Goal: Task Accomplishment & Management: Use online tool/utility

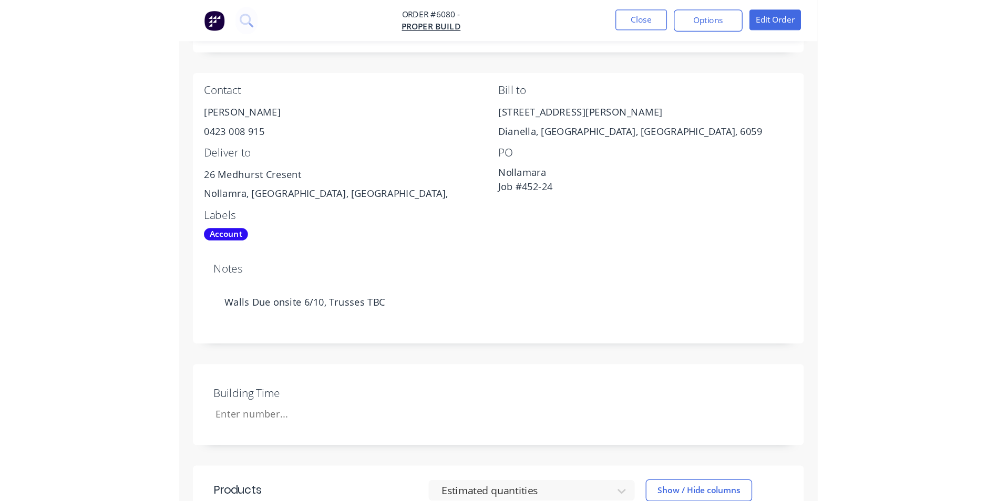
scroll to position [173, 0]
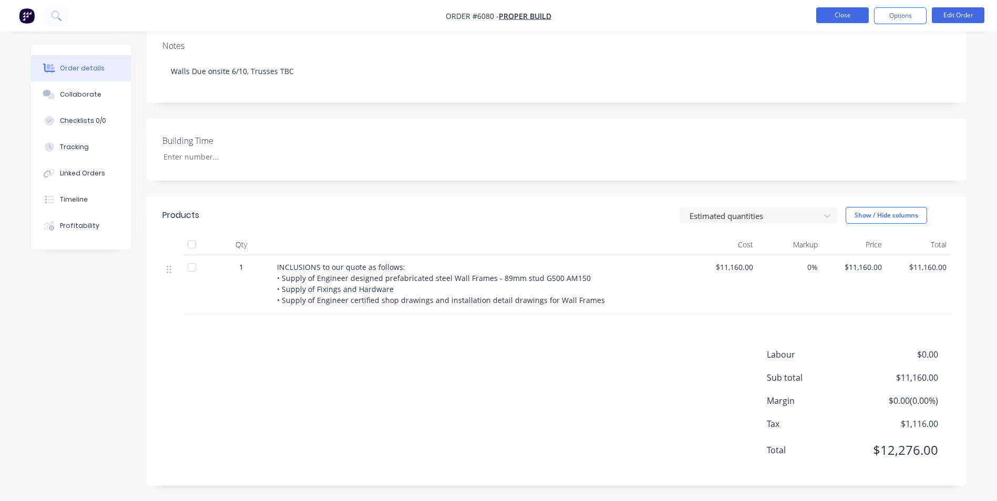
click at [851, 17] on button "Close" at bounding box center [842, 15] width 53 height 16
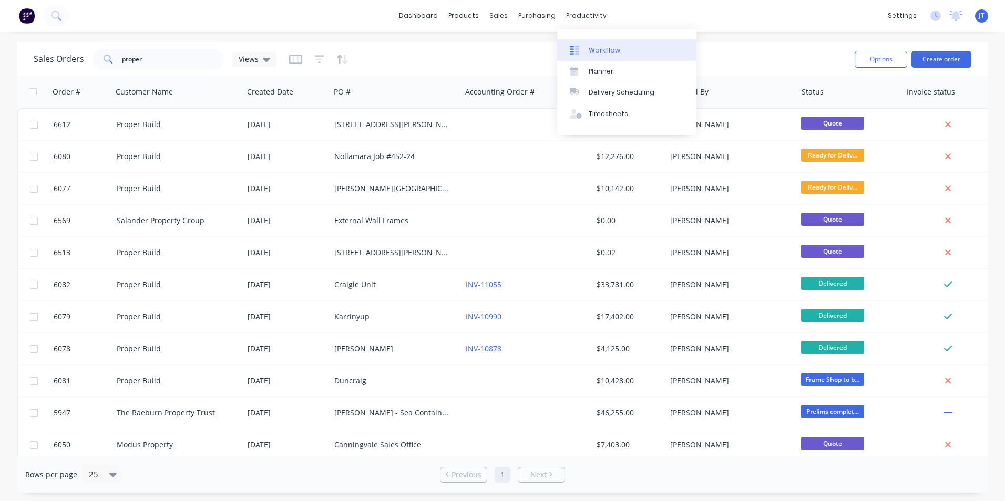
click at [598, 51] on div "Workflow" at bounding box center [604, 50] width 32 height 9
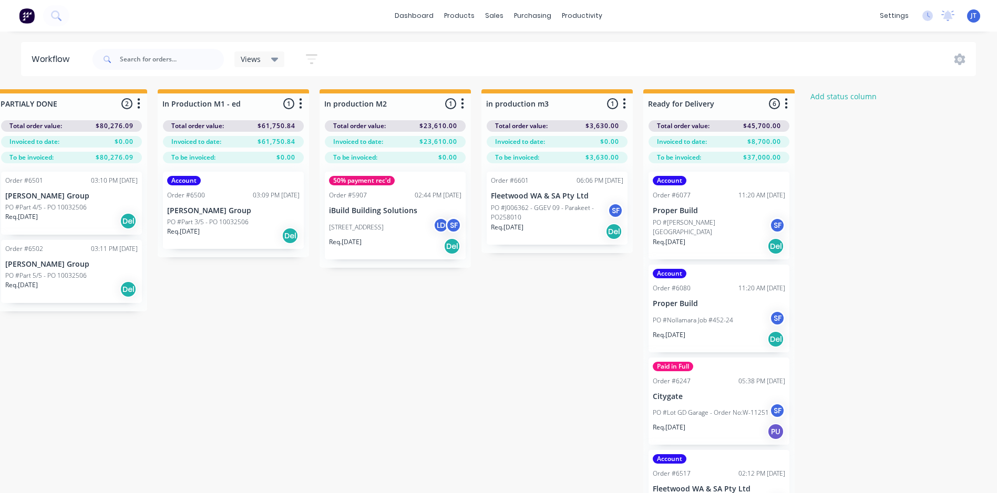
scroll to position [0, 1670]
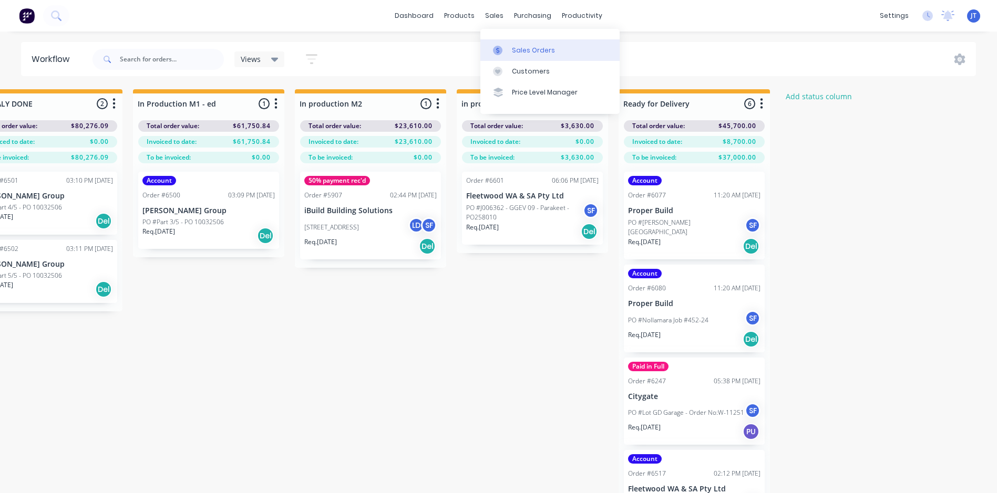
click at [520, 49] on div "Sales Orders" at bounding box center [533, 50] width 43 height 9
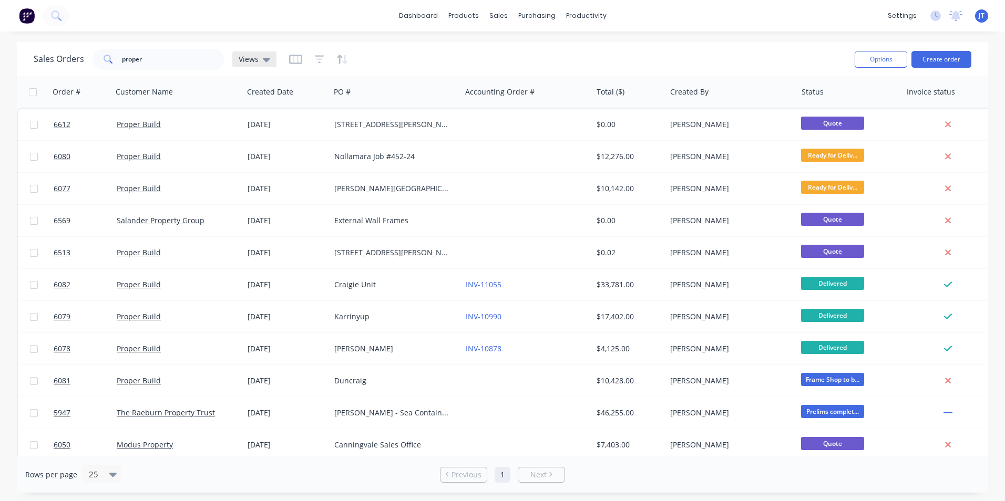
click at [265, 58] on icon at bounding box center [266, 60] width 7 height 4
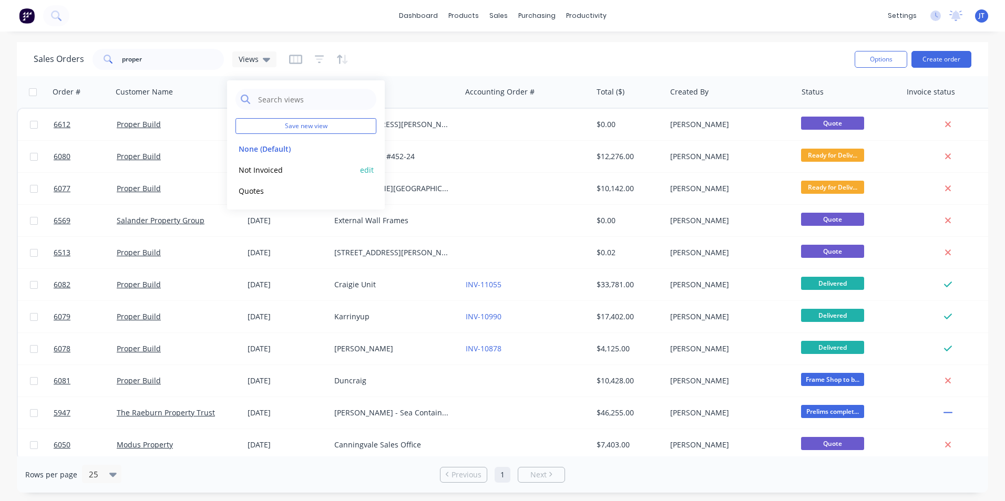
click at [269, 170] on button "Not Invoiced" at bounding box center [295, 170] width 120 height 12
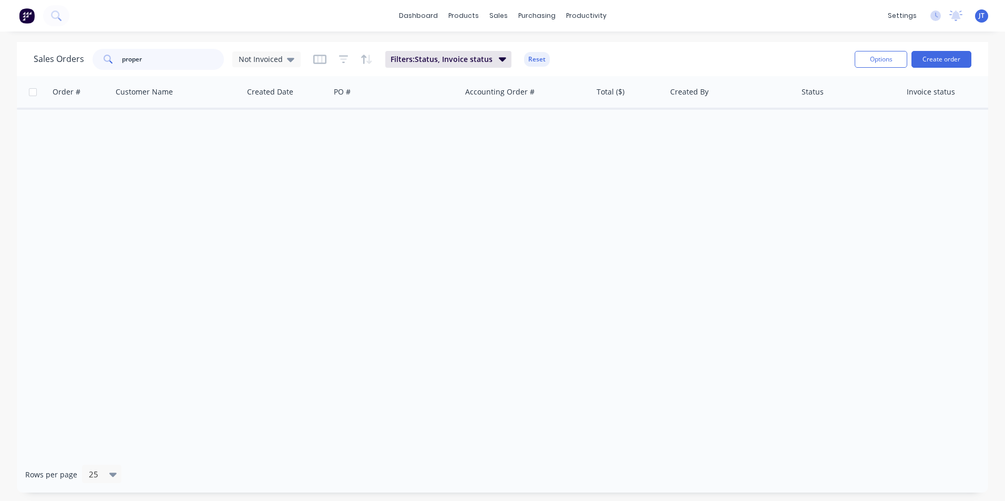
drag, startPoint x: 155, startPoint y: 64, endPoint x: 85, endPoint y: 48, distance: 71.8
click at [85, 48] on div "Sales Orders proper Not Invoiced Filters: Status, Invoice status Reset" at bounding box center [440, 59] width 812 height 26
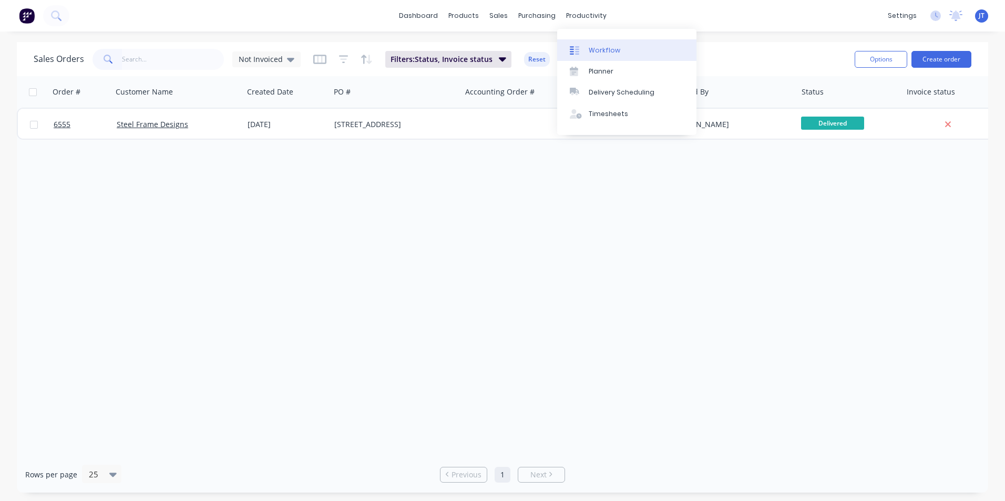
click at [581, 54] on div at bounding box center [578, 50] width 16 height 9
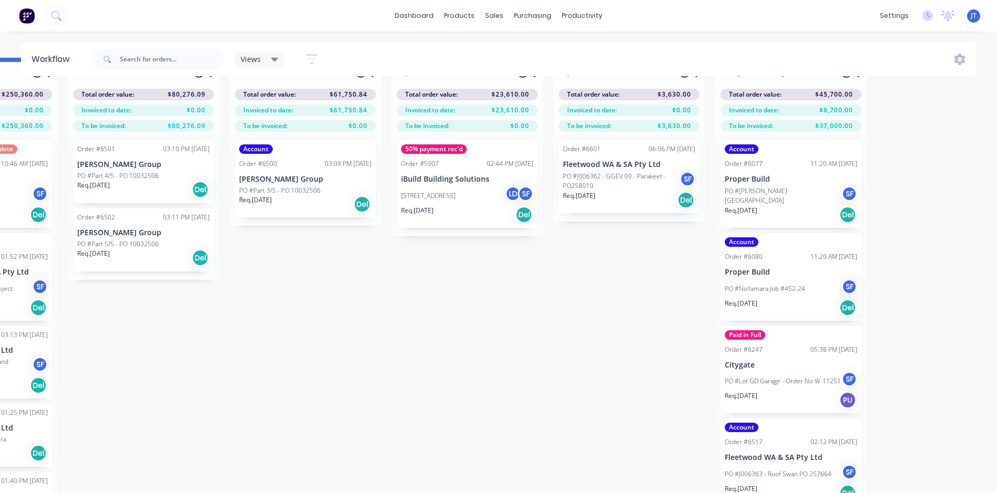
scroll to position [45, 1573]
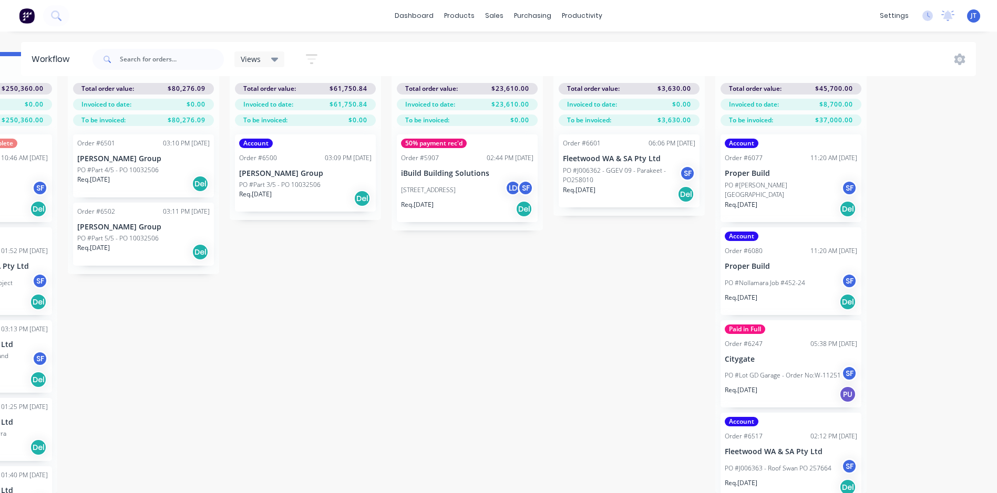
click at [802, 280] on p "PO #Nollamara Job #452-24" at bounding box center [765, 282] width 80 height 9
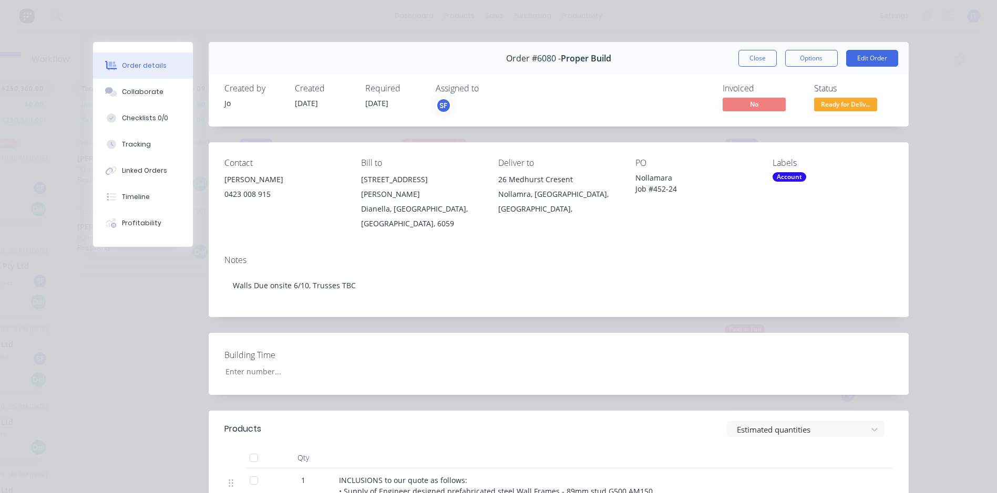
scroll to position [0, 0]
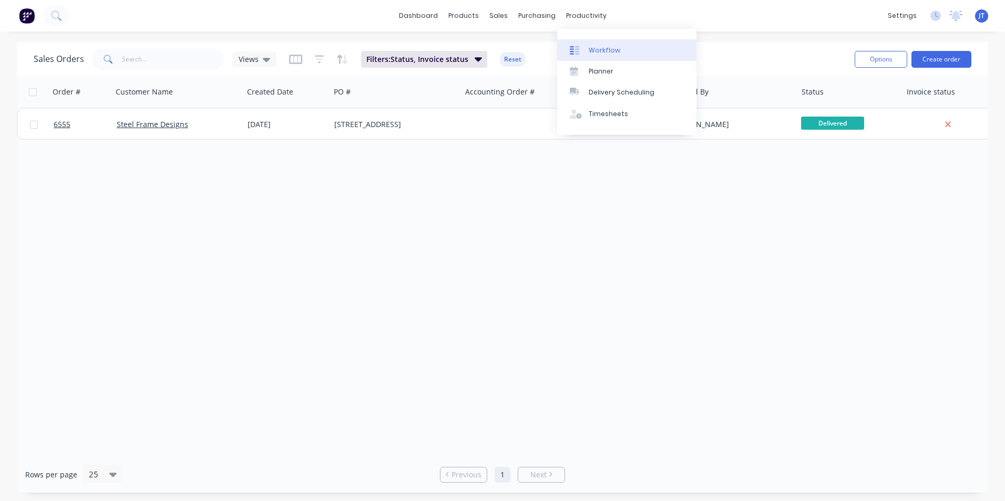
click at [597, 44] on link "Workflow" at bounding box center [626, 49] width 139 height 21
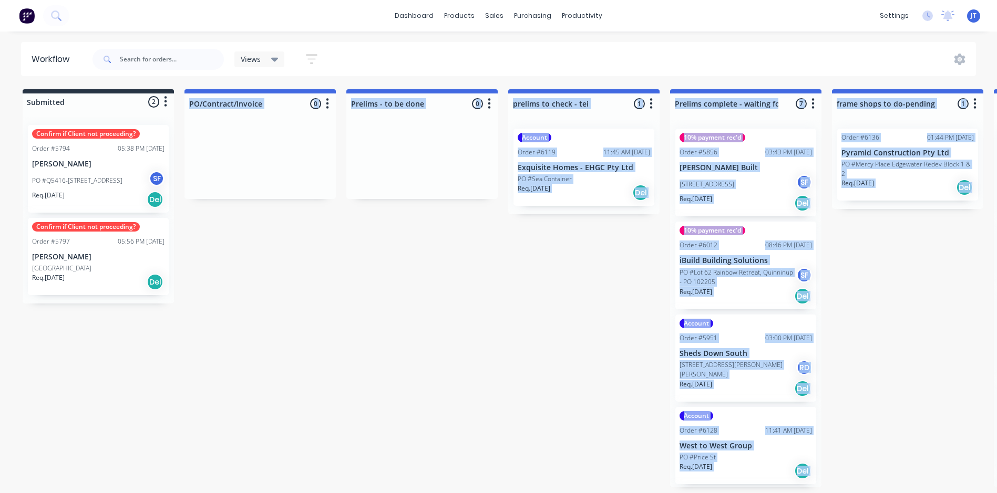
scroll to position [45, 0]
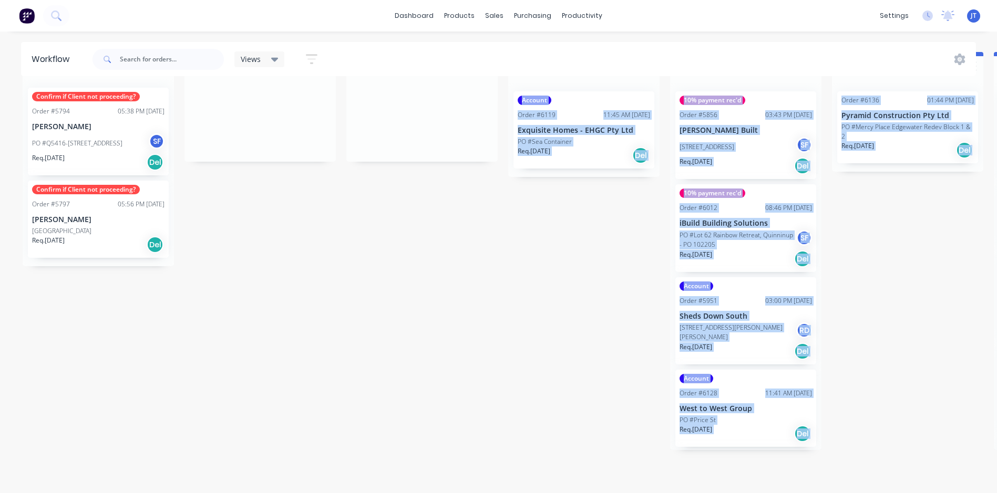
drag, startPoint x: 365, startPoint y: 493, endPoint x: 455, endPoint y: 512, distance: 91.8
click at [455, 393] on html "dashboard products sales purchasing productivity dashboard products Product Cat…" at bounding box center [498, 178] width 997 height 430
drag, startPoint x: 455, startPoint y: 512, endPoint x: 409, endPoint y: 439, distance: 86.2
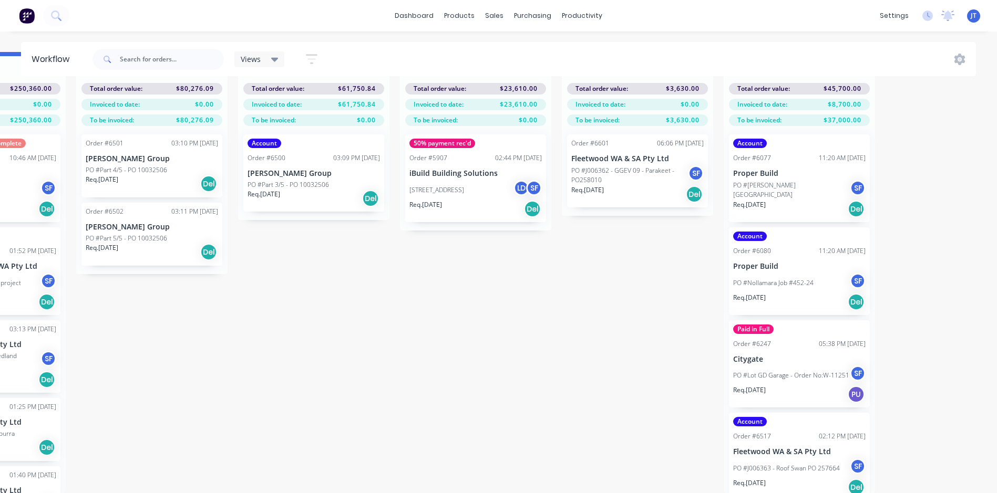
scroll to position [45, 1670]
